Goal: Entertainment & Leisure: Browse casually

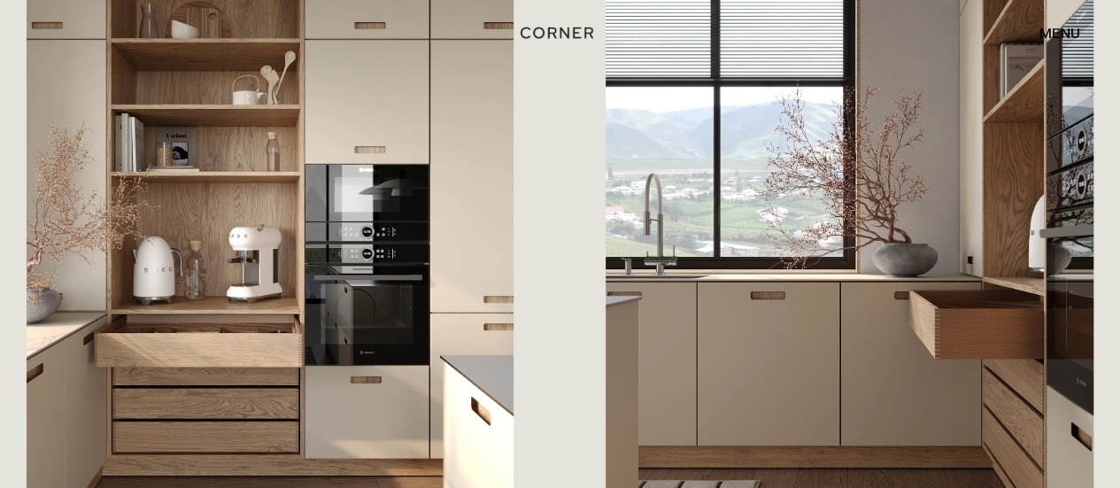
click at [670, 291] on img at bounding box center [850, 194] width 488 height 690
click at [682, 322] on img at bounding box center [850, 194] width 488 height 690
click at [678, 328] on img at bounding box center [850, 194] width 488 height 690
click at [678, 331] on img at bounding box center [850, 194] width 488 height 690
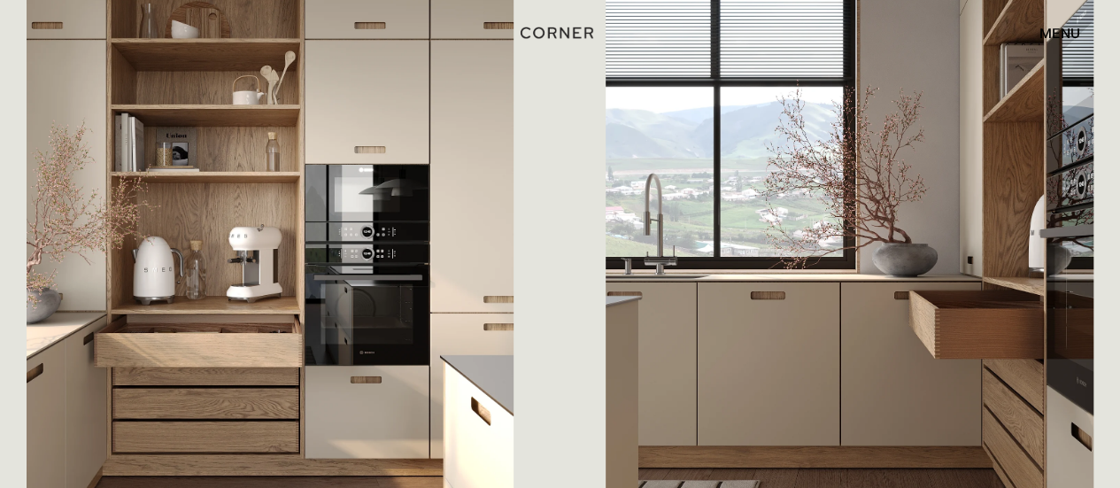
click at [592, 300] on div "Save The warm wood tones of the kitchen cabinets, highlighted by recessed handl…" at bounding box center [831, 240] width 523 height 783
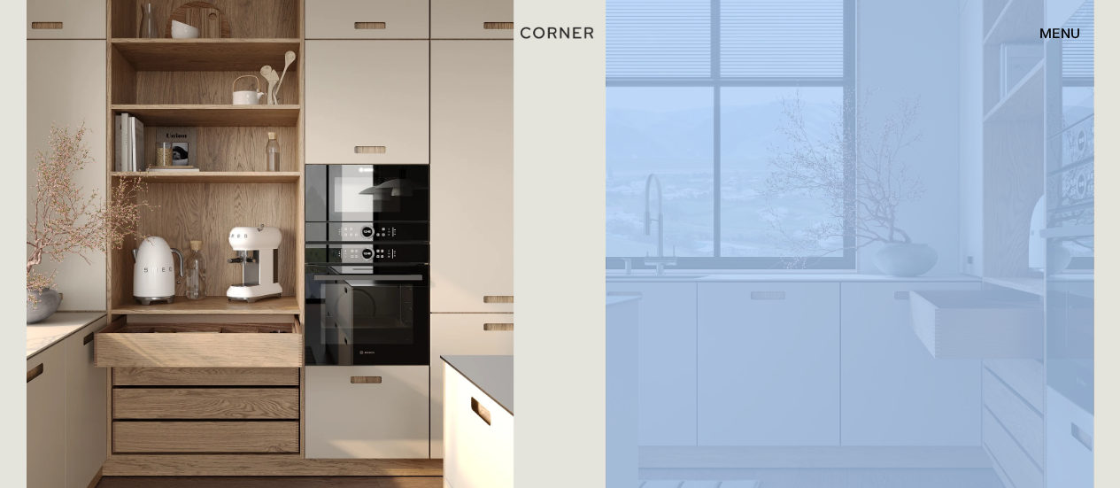
drag, startPoint x: 592, startPoint y: 300, endPoint x: 588, endPoint y: 274, distance: 26.8
click at [589, 275] on div "Save The warm wood tones of the kitchen cabinets, highlighted by recessed handl…" at bounding box center [831, 240] width 523 height 783
click at [885, 262] on img at bounding box center [850, 194] width 488 height 690
click at [868, 309] on img at bounding box center [850, 194] width 488 height 690
click at [868, 313] on img at bounding box center [850, 194] width 488 height 690
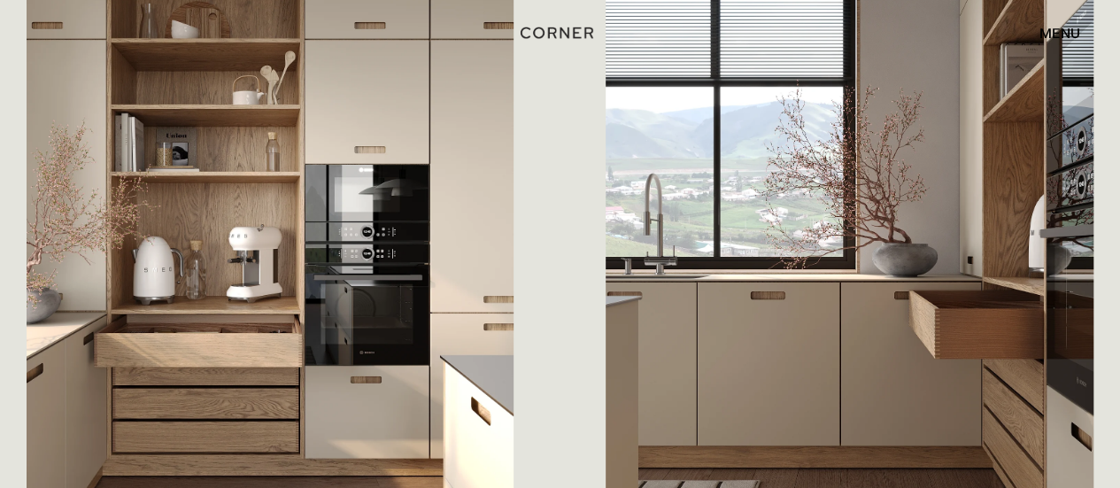
click at [547, 300] on div "Save The pantry is equally multifunctional, featuring built-in appliances and o…" at bounding box center [288, 240] width 522 height 782
click at [723, 367] on img at bounding box center [850, 194] width 488 height 690
